Goal: Task Accomplishment & Management: Complete application form

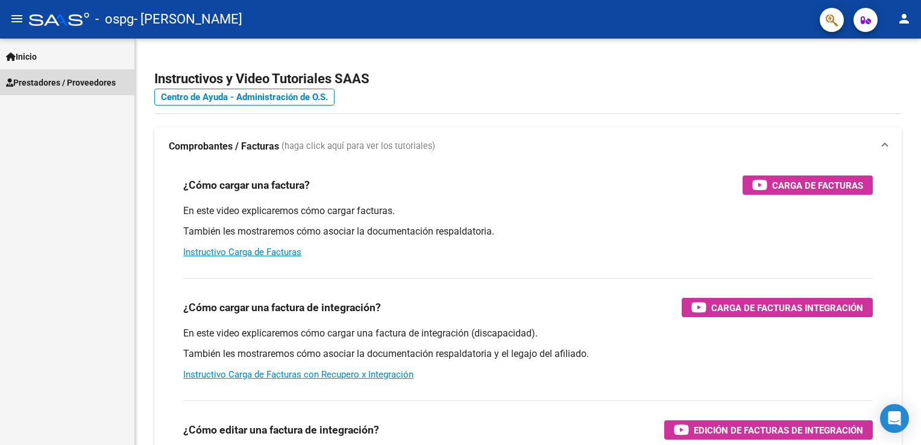
click at [52, 83] on span "Prestadores / Proveedores" at bounding box center [61, 82] width 110 height 13
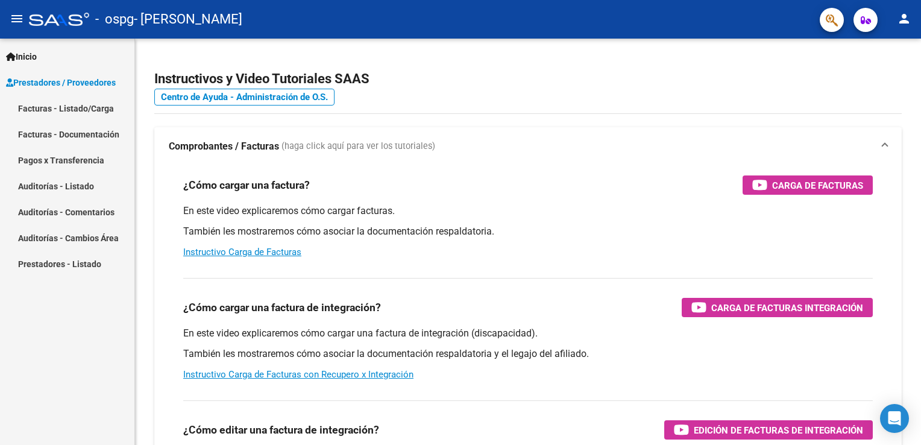
click at [53, 106] on link "Facturas - Listado/Carga" at bounding box center [67, 108] width 134 height 26
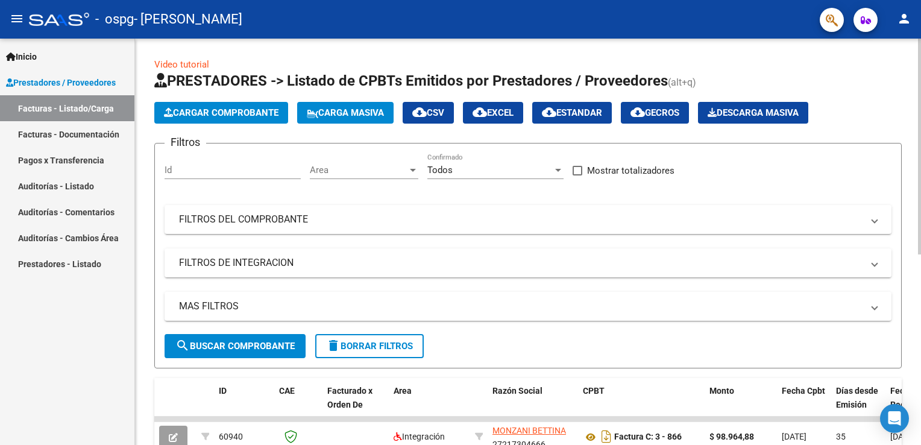
click at [178, 116] on span "Cargar Comprobante" at bounding box center [221, 112] width 115 height 11
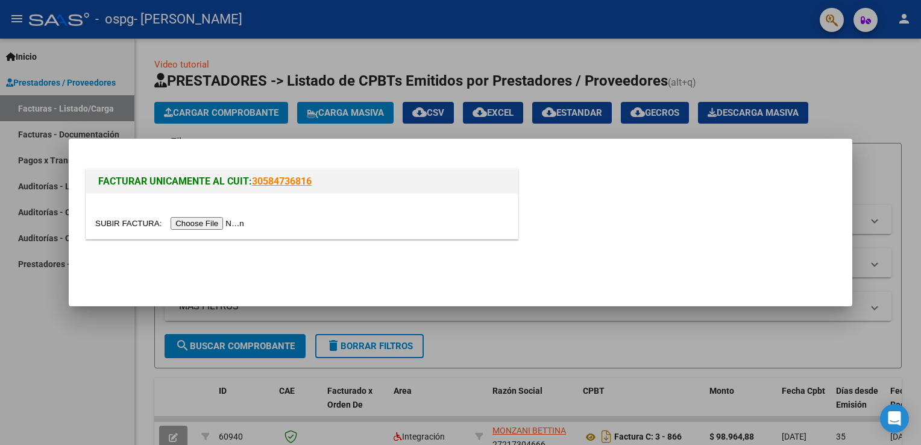
click at [212, 222] on input "file" at bounding box center [171, 223] width 153 height 13
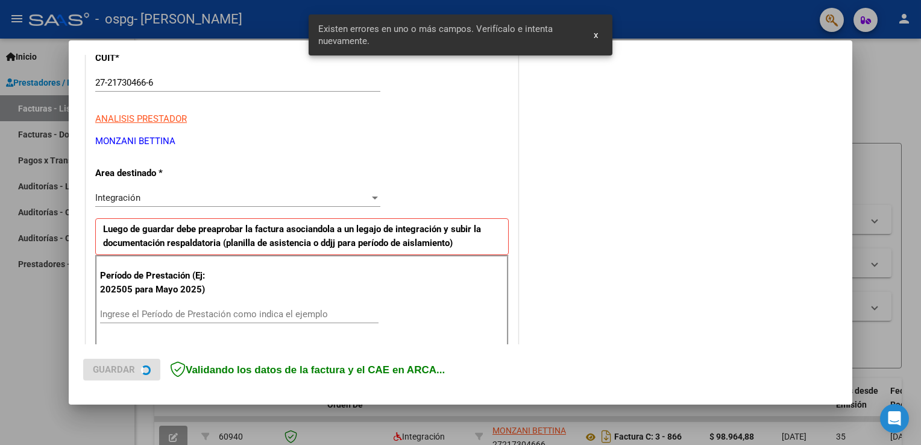
scroll to position [251, 0]
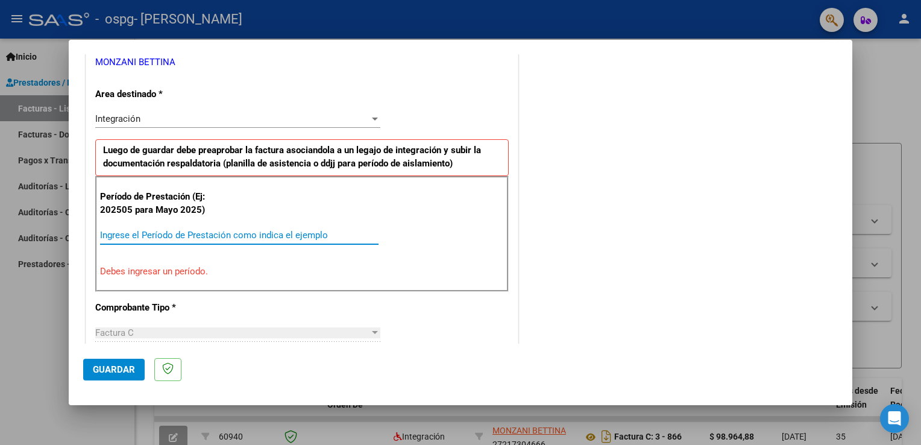
click at [188, 235] on input "Ingrese el Período de Prestación como indica el ejemplo" at bounding box center [239, 235] width 279 height 11
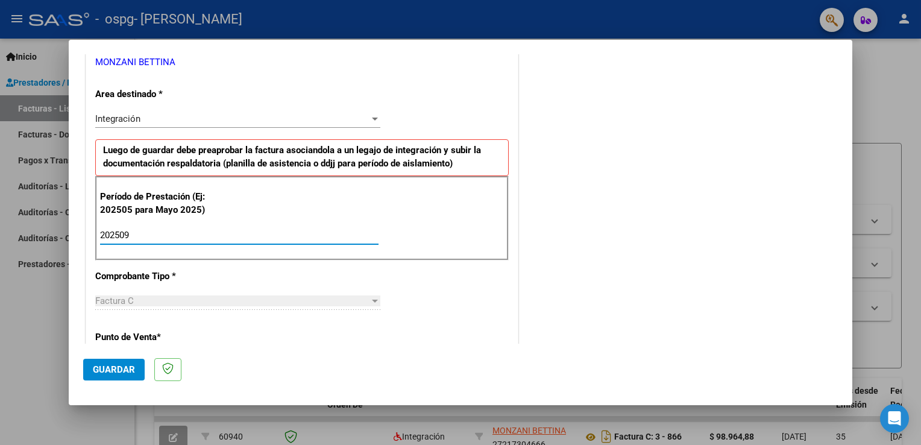
type input "202509"
click at [174, 296] on div "Factura C" at bounding box center [232, 300] width 274 height 11
click at [172, 304] on div "Factura C" at bounding box center [232, 300] width 274 height 11
click at [169, 300] on div "Factura C" at bounding box center [232, 300] width 274 height 11
click at [377, 298] on app-drop-down-list "Comprobante Tipo * Factura C Seleccionar Tipo" at bounding box center [242, 289] width 295 height 36
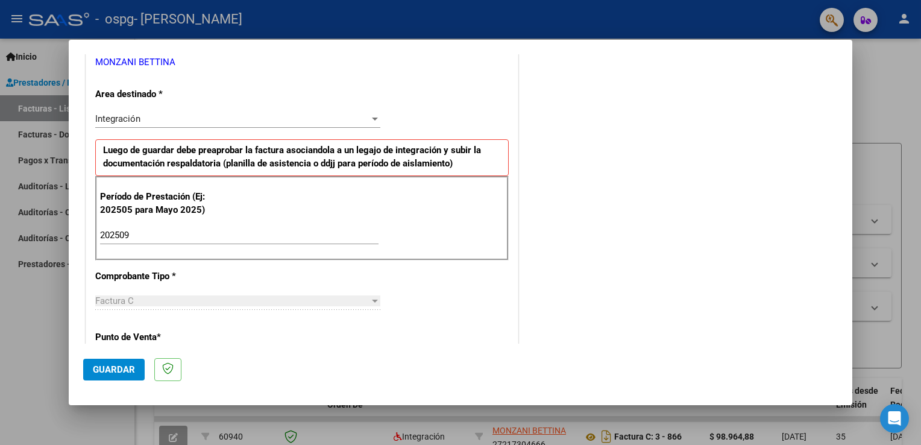
drag, startPoint x: 377, startPoint y: 298, endPoint x: 364, endPoint y: 298, distance: 13.3
click at [364, 298] on app-drop-down-list "Comprobante Tipo * Factura C Seleccionar Tipo" at bounding box center [242, 289] width 295 height 36
click at [364, 298] on div "Factura C" at bounding box center [232, 300] width 274 height 11
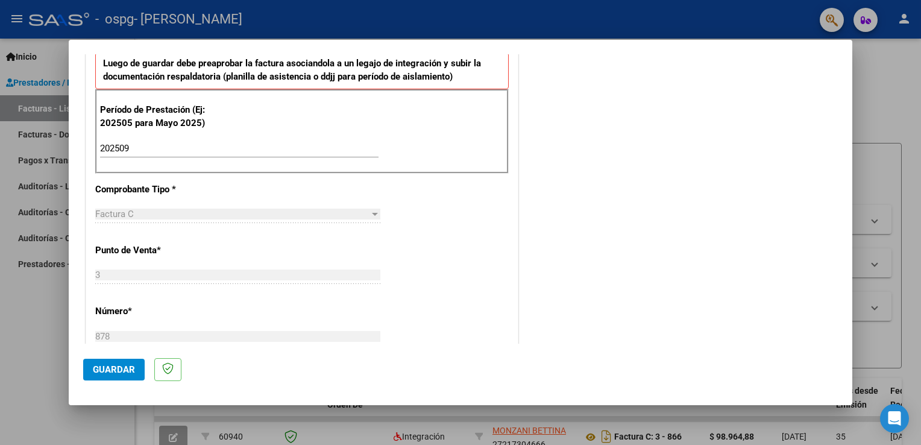
scroll to position [350, 0]
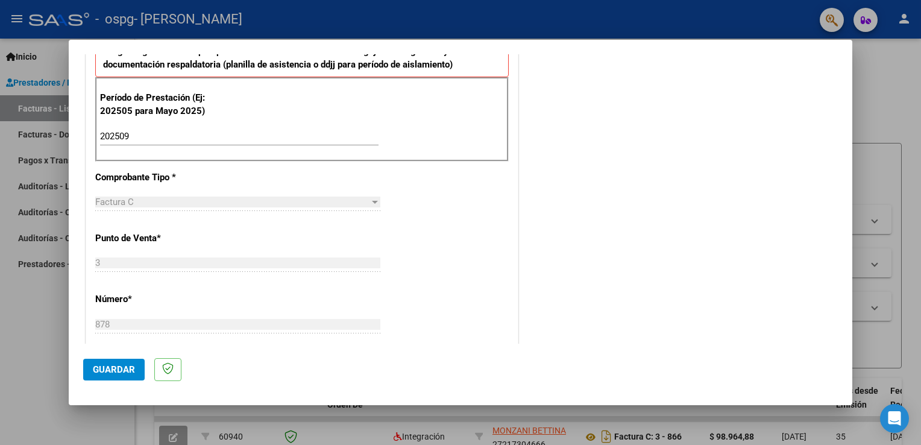
click at [216, 197] on div "Factura C" at bounding box center [232, 202] width 274 height 11
click at [131, 367] on span "Guardar" at bounding box center [114, 369] width 42 height 11
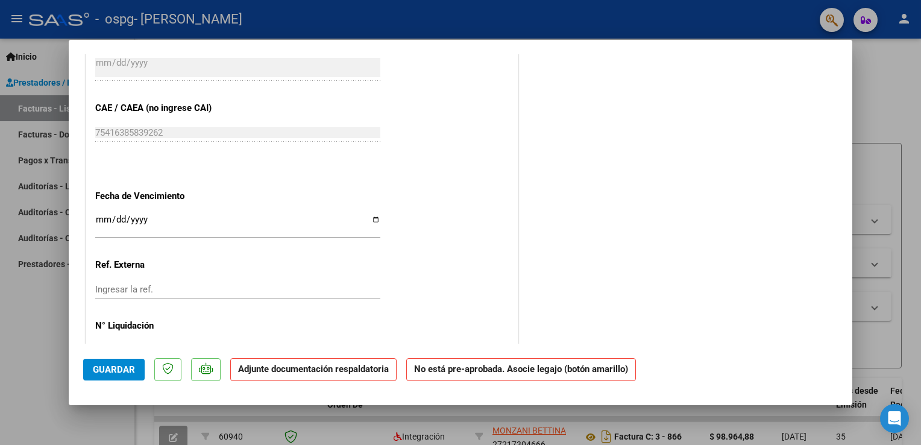
scroll to position [721, 0]
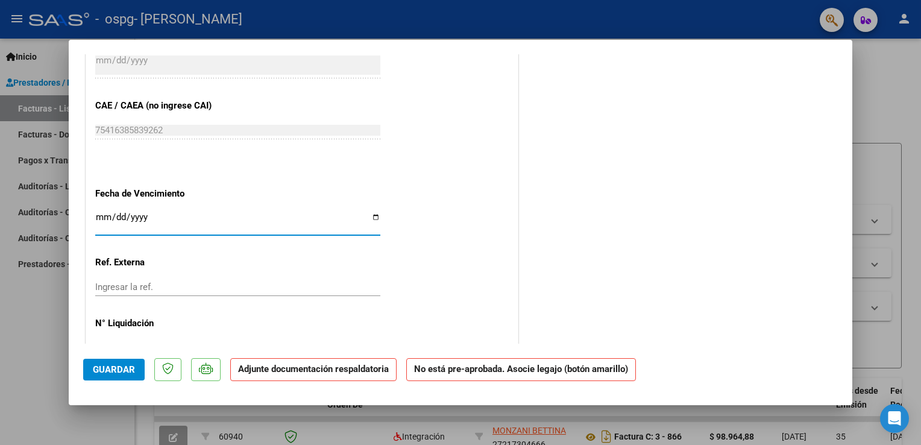
click at [101, 212] on input "Ingresar la fecha" at bounding box center [237, 221] width 285 height 19
type input "[DATE]"
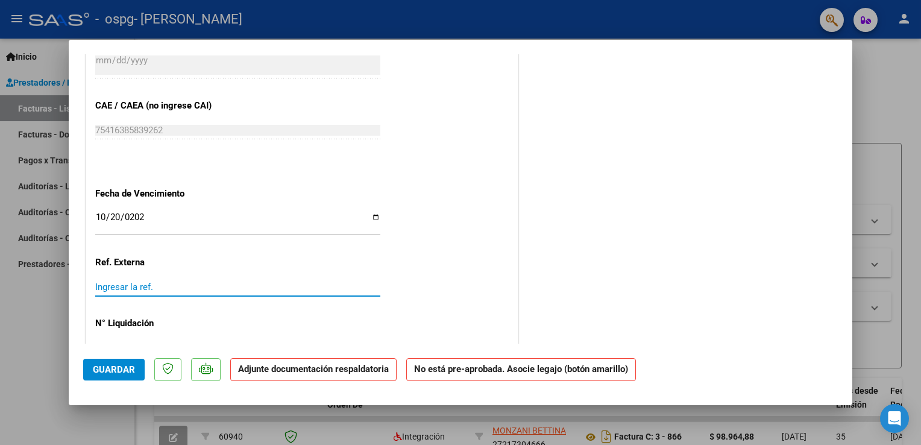
click at [122, 285] on input "Ingresar la ref." at bounding box center [237, 287] width 285 height 11
type input "0"
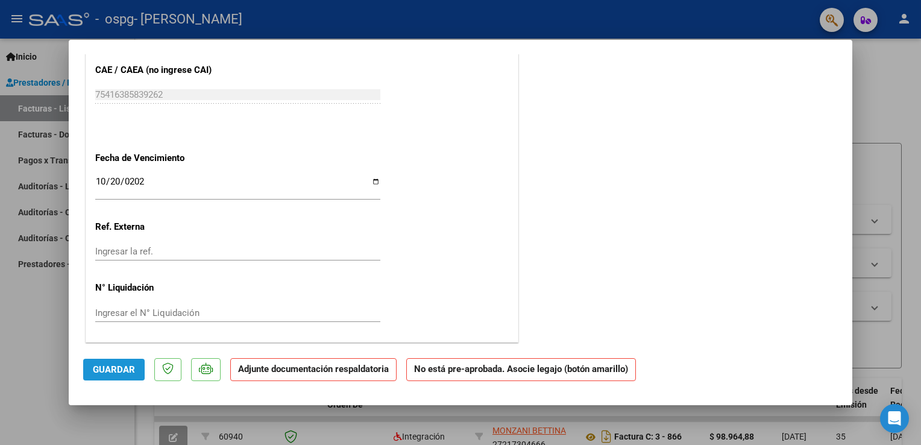
click at [113, 368] on span "Guardar" at bounding box center [114, 369] width 42 height 11
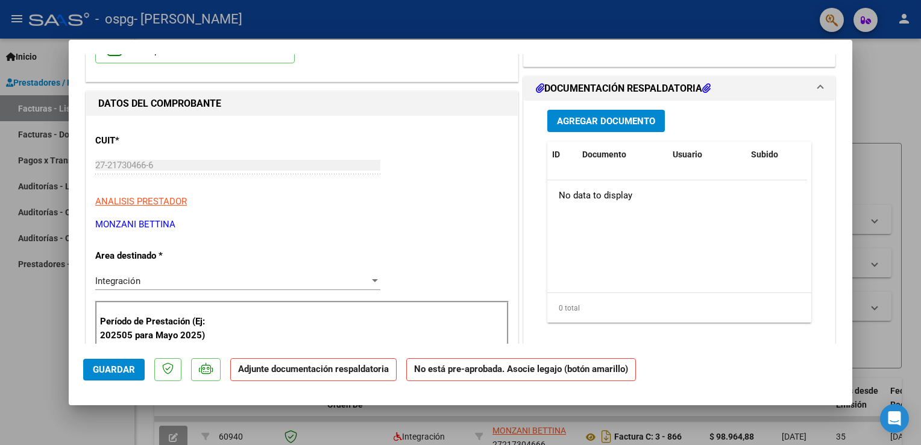
scroll to position [49, 0]
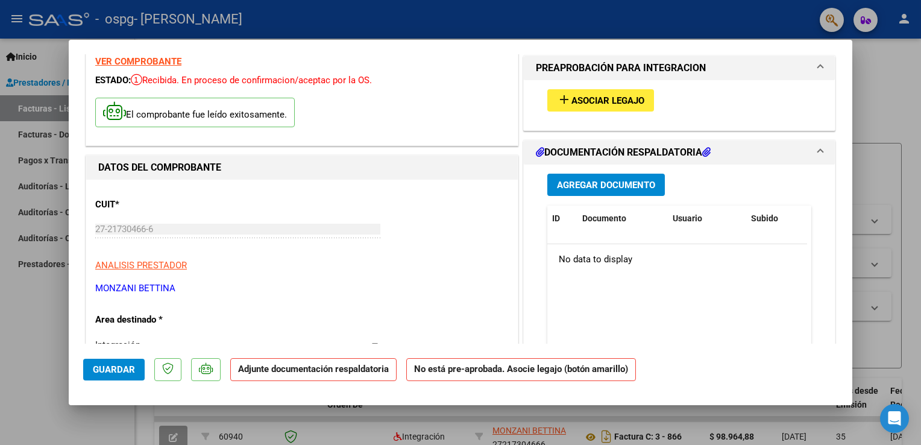
click at [523, 185] on span "Agregar Documento" at bounding box center [606, 185] width 98 height 11
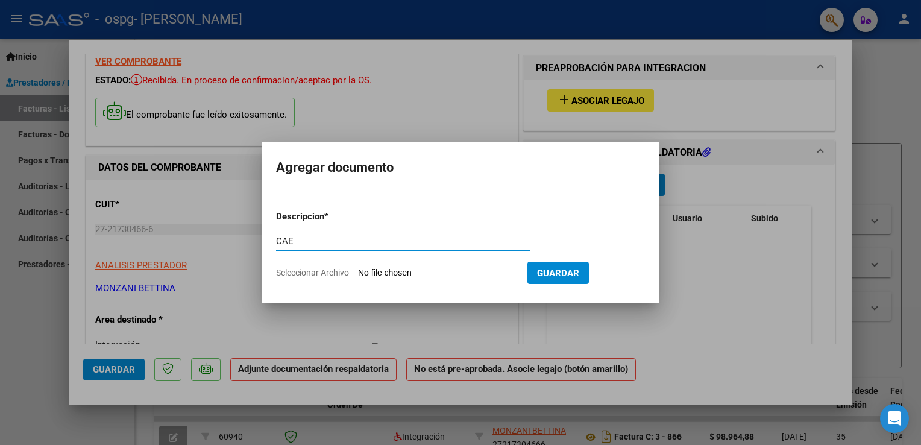
type input "CAE"
click at [312, 273] on span "Seleccionar Archivo" at bounding box center [312, 273] width 73 height 10
click at [358, 273] on input "Seleccionar Archivo" at bounding box center [438, 273] width 160 height 11
type input "C:\fakepath\Constatación de Comprobantes _ AFIP [PERSON_NAME] FX 878.pdf"
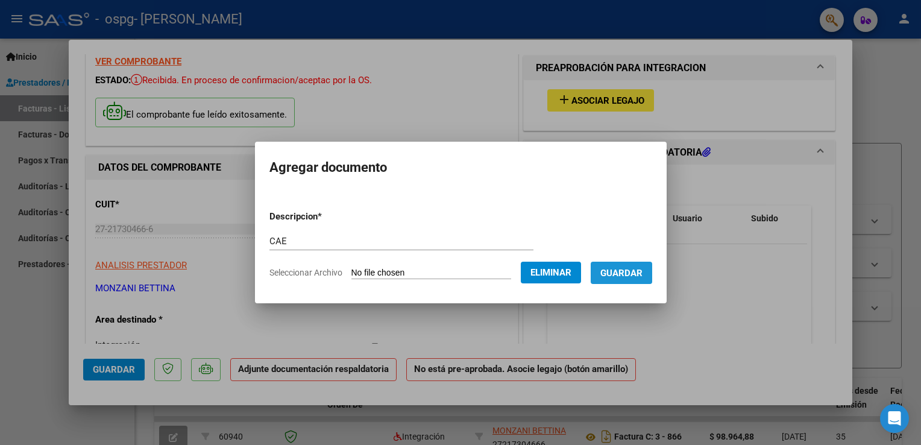
click at [523, 273] on span "Guardar" at bounding box center [622, 273] width 42 height 11
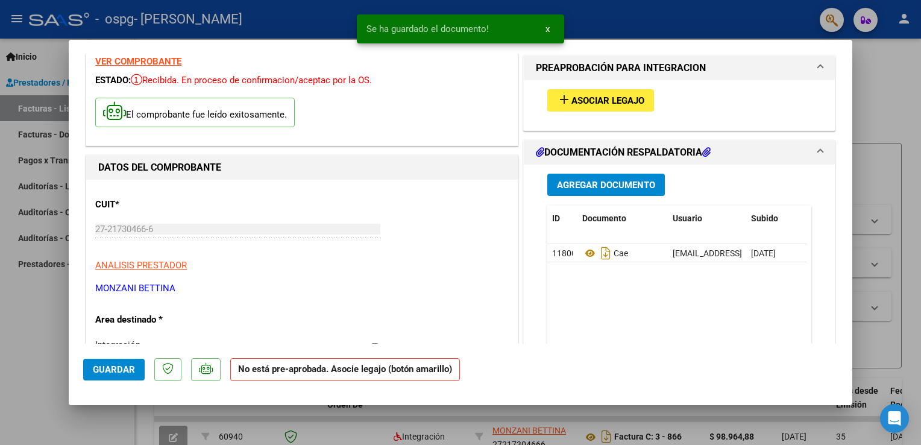
click at [523, 151] on h1 "DOCUMENTACIÓN RESPALDATORIA" at bounding box center [623, 152] width 175 height 14
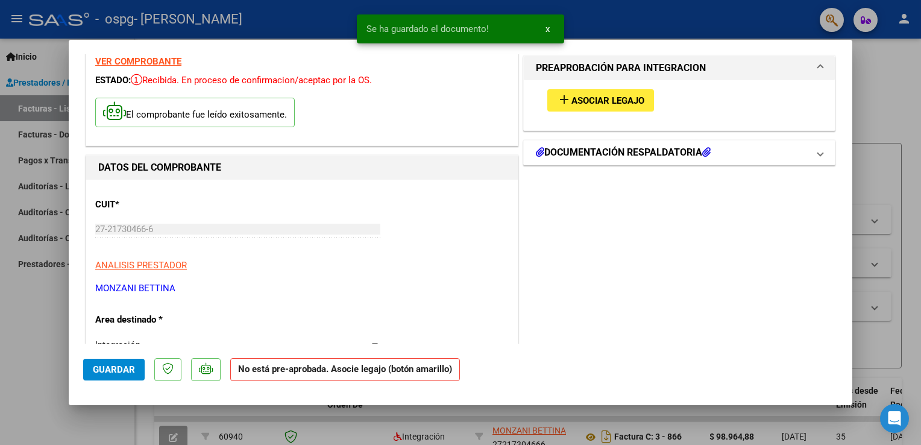
click at [523, 151] on h1 "DOCUMENTACIÓN RESPALDATORIA" at bounding box center [623, 152] width 175 height 14
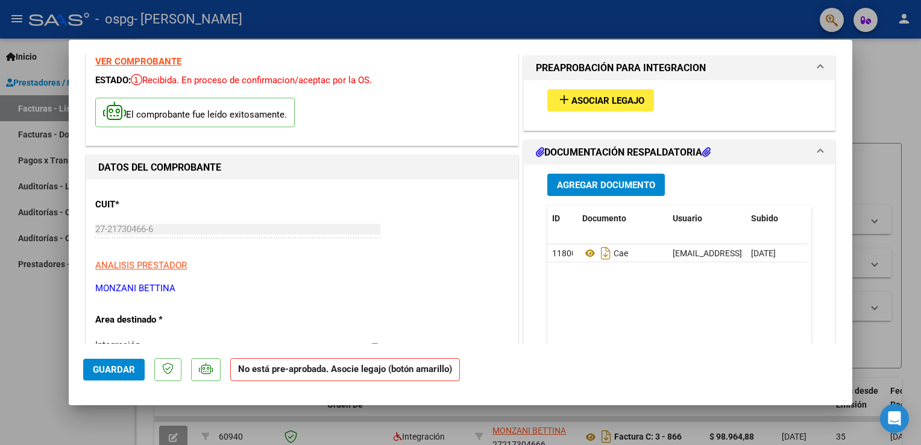
click at [523, 180] on span "Agregar Documento" at bounding box center [606, 185] width 98 height 11
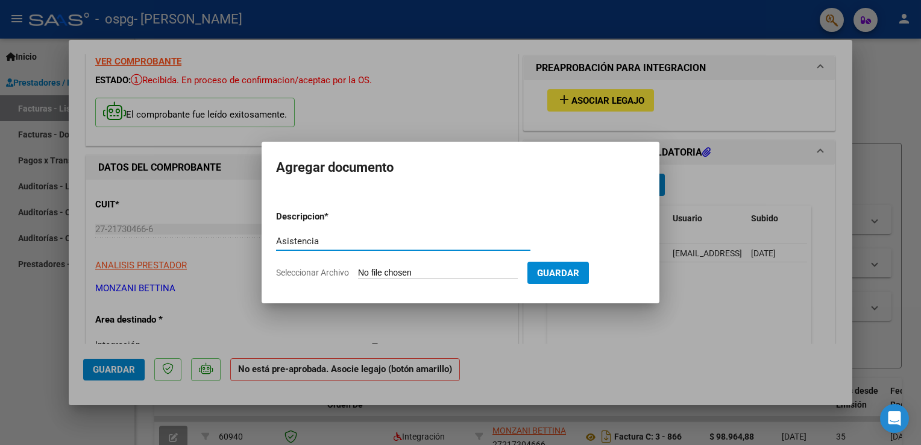
type input "Asistencia"
click at [300, 276] on span "Seleccionar Archivo" at bounding box center [312, 273] width 73 height 10
click at [358, 276] on input "Seleccionar Archivo" at bounding box center [438, 273] width 160 height 11
type input "C:\fakepath\Asistencia Lucio [DATE] PSP.jpeg"
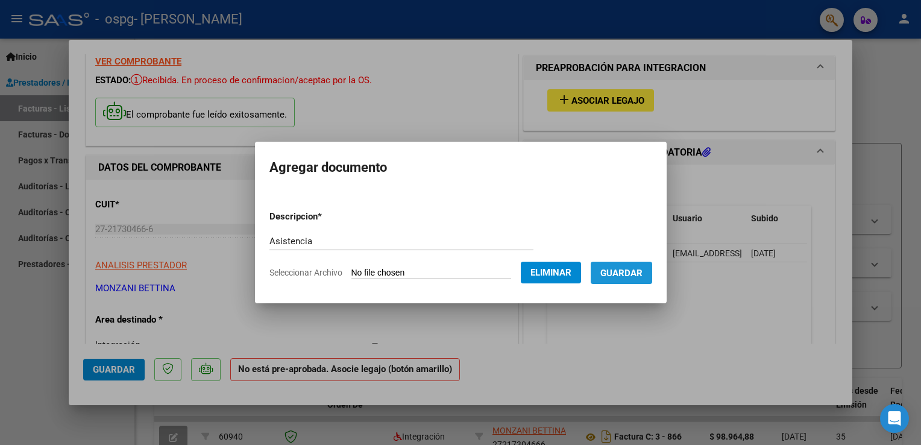
click at [523, 268] on span "Guardar" at bounding box center [622, 273] width 42 height 11
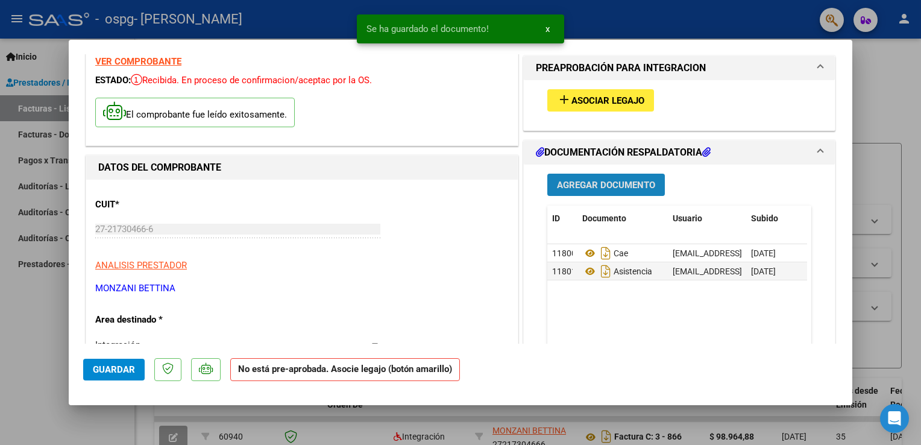
click at [523, 183] on span "Agregar Documento" at bounding box center [606, 185] width 98 height 11
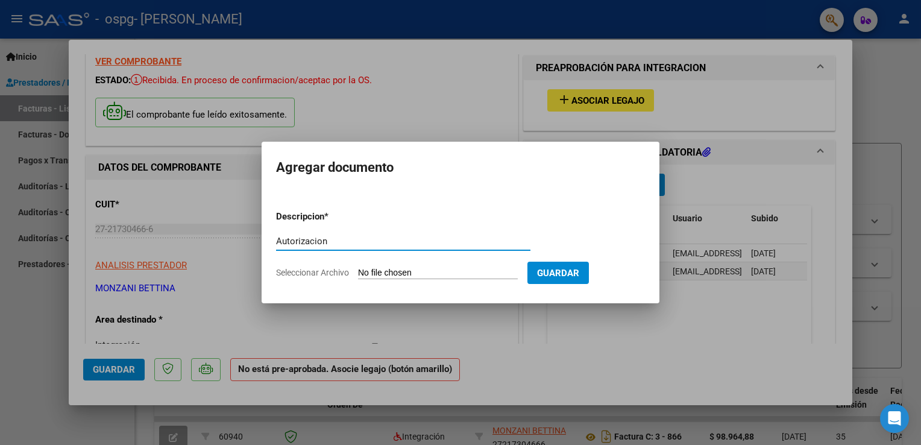
type input "Autorizacion"
click at [336, 274] on span "Seleccionar Archivo" at bounding box center [312, 273] width 73 height 10
click at [358, 274] on input "Seleccionar Archivo" at bounding box center [438, 273] width 160 height 11
click at [330, 273] on span "Seleccionar Archivo" at bounding box center [312, 273] width 73 height 10
click at [358, 273] on input "Seleccionar Archivo" at bounding box center [438, 273] width 160 height 11
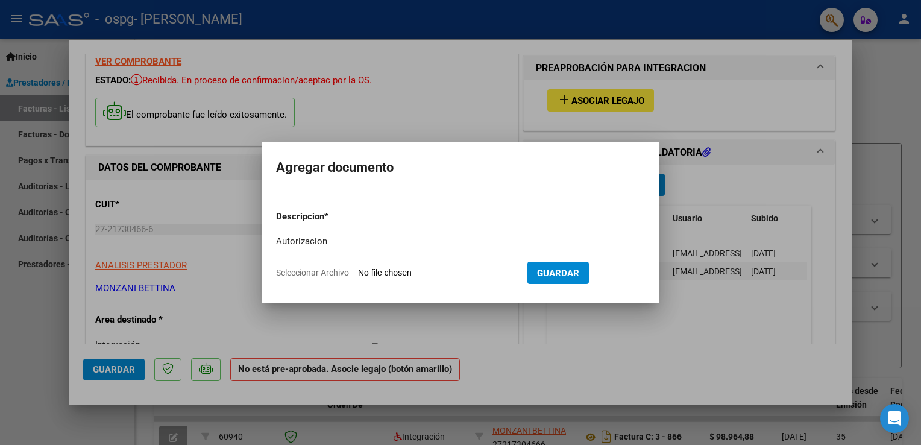
type input "C:\fakepath\[PERSON_NAME] PSP 2025 AUTORIZACION.octet-stream.pdf"
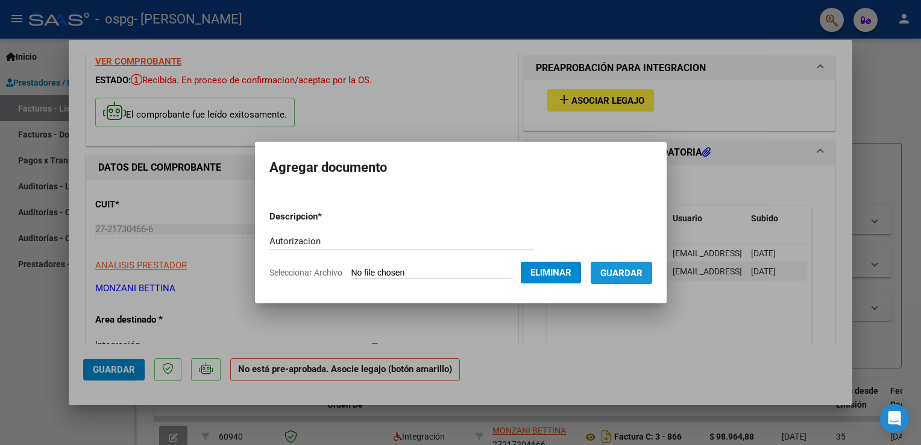
click at [523, 274] on span "Guardar" at bounding box center [622, 273] width 42 height 11
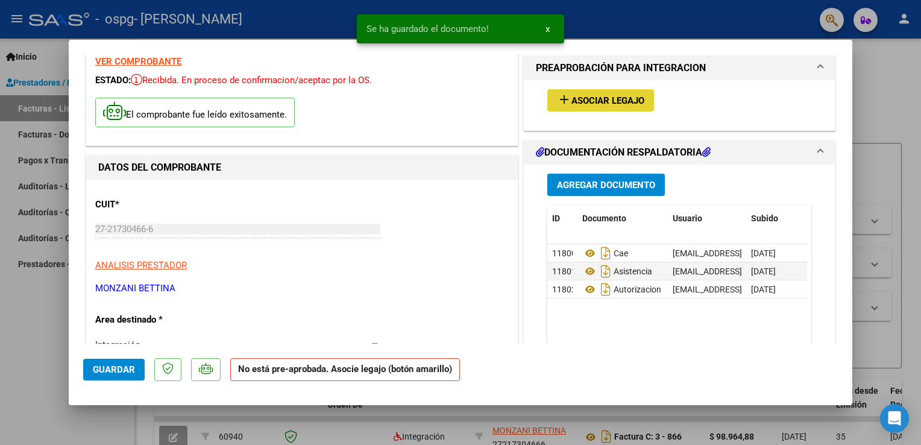
click at [523, 100] on span "Asociar Legajo" at bounding box center [608, 100] width 73 height 11
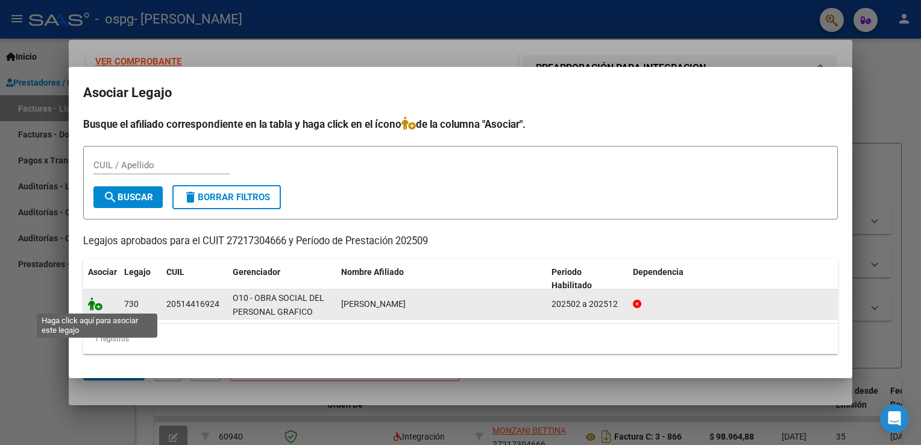
click at [91, 303] on icon at bounding box center [95, 303] width 14 height 13
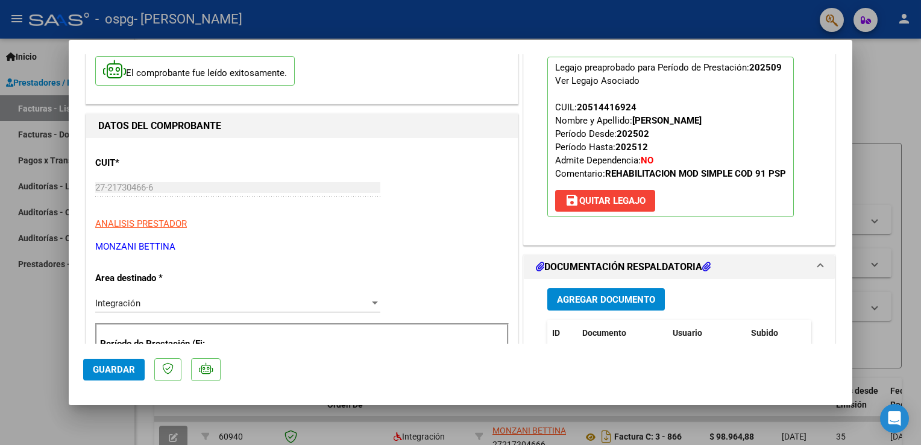
scroll to position [0, 0]
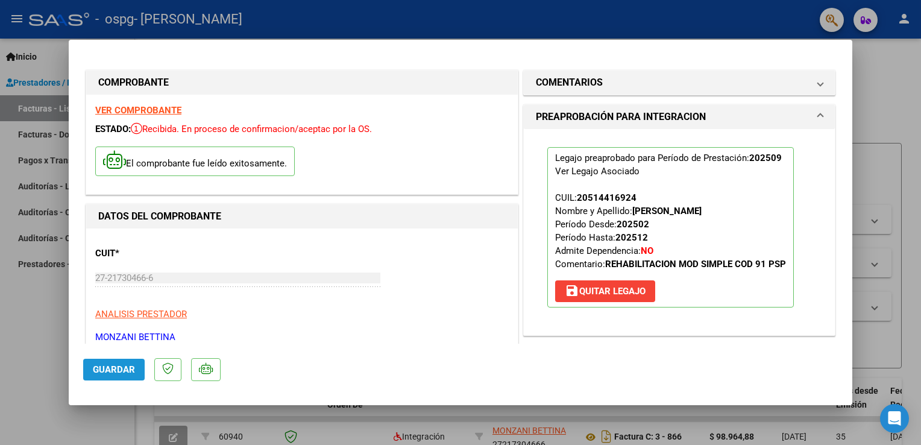
click at [124, 370] on span "Guardar" at bounding box center [114, 369] width 42 height 11
